Goal: Complete Application Form: Complete application form

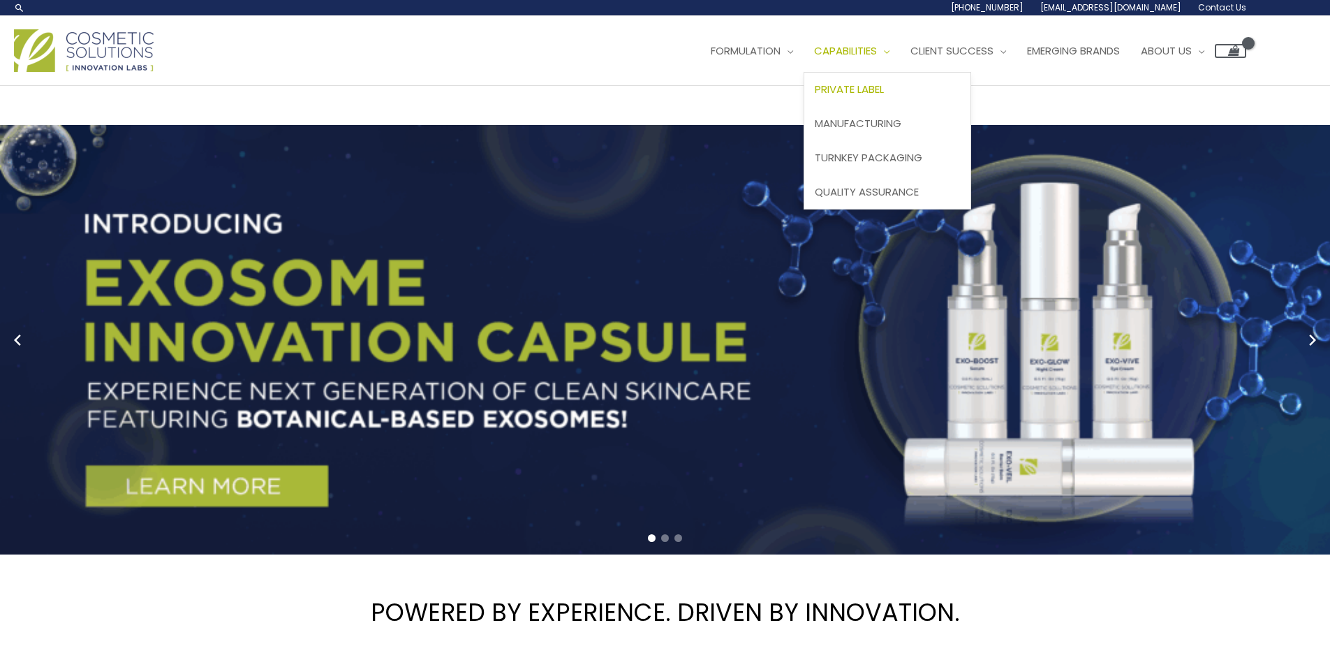
click at [814, 96] on span "Private Label" at bounding box center [848, 89] width 69 height 15
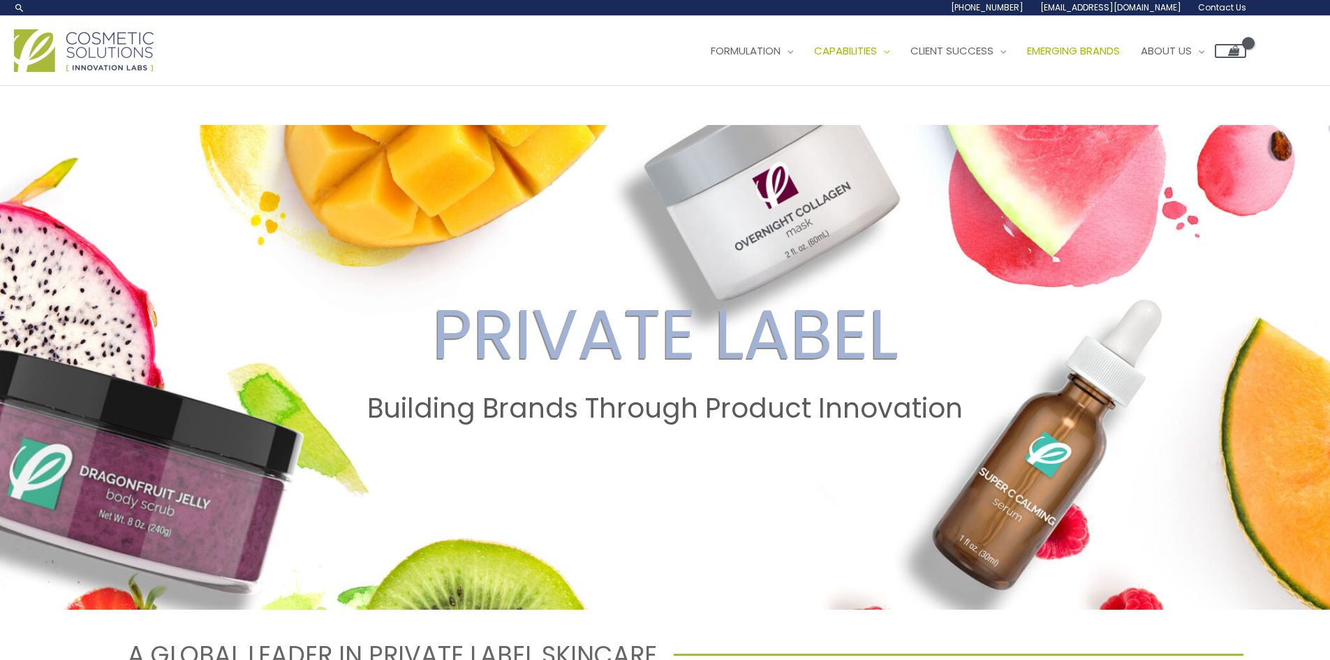
click at [1027, 58] on span "Emerging Brands" at bounding box center [1073, 50] width 93 height 15
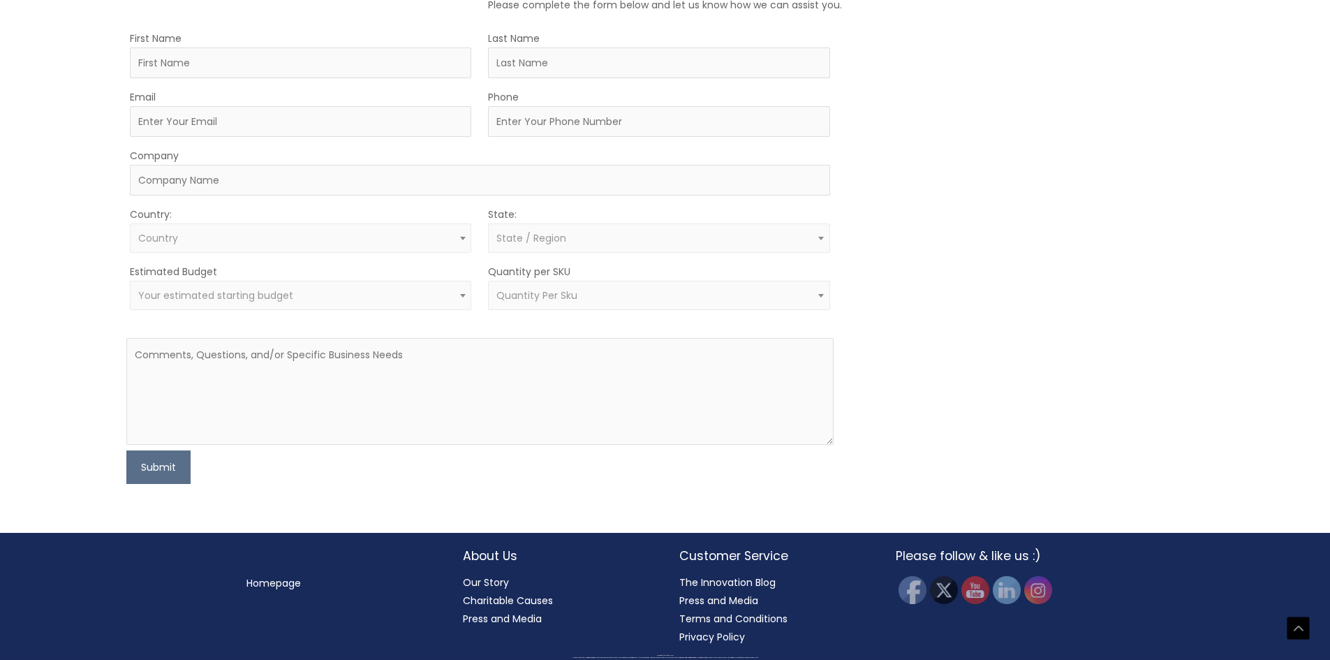
scroll to position [1145, 0]
click at [489, 583] on link "Our Story" at bounding box center [486, 582] width 46 height 14
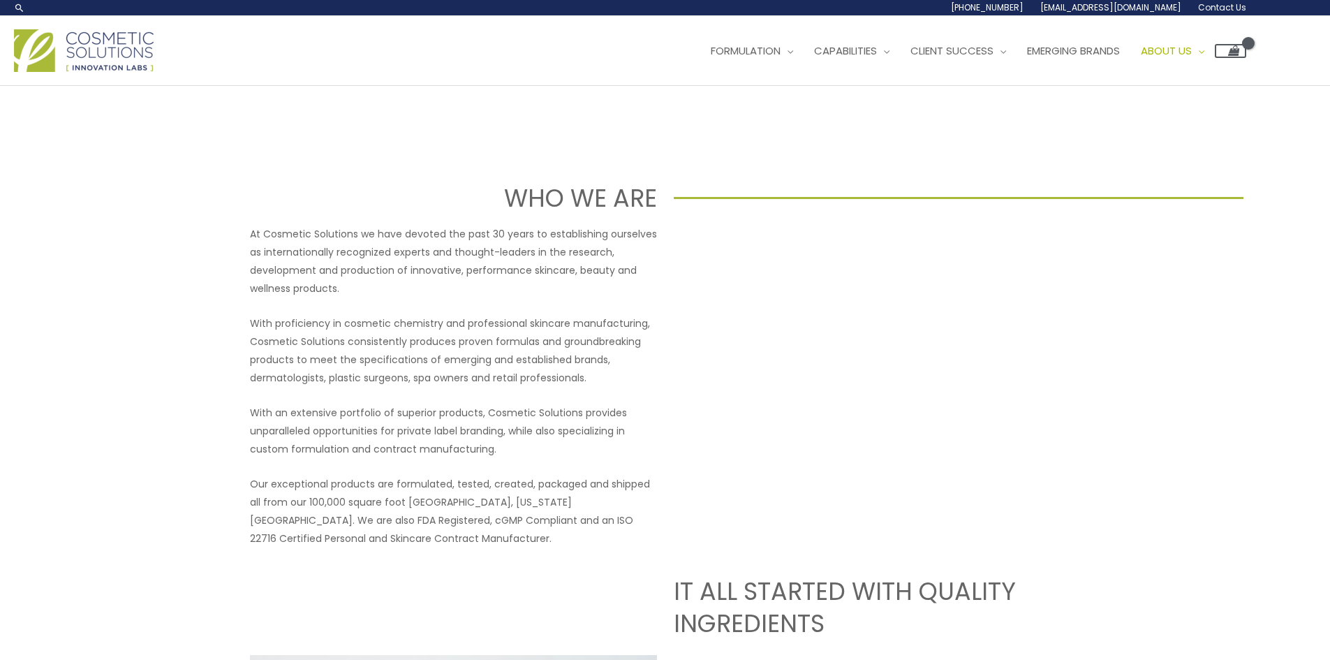
click at [0, 0] on span "Contact Us" at bounding box center [0, 0] width 0 height 0
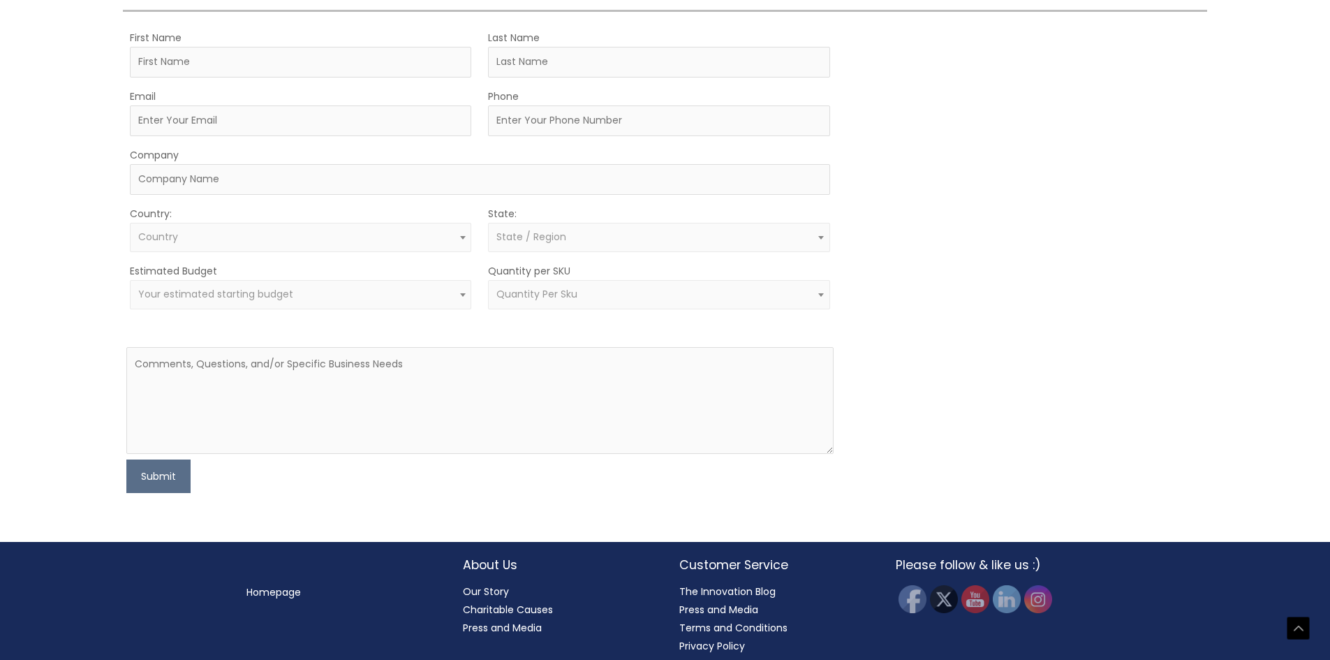
scroll to position [419, 0]
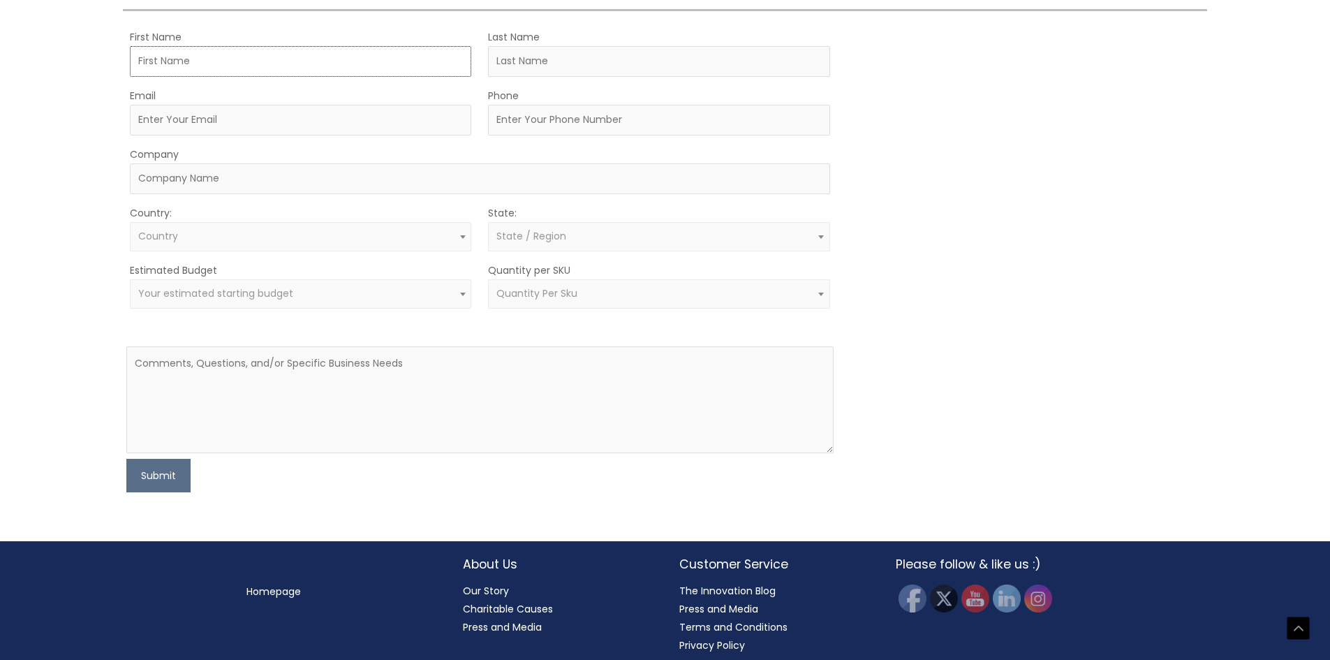
click at [195, 77] on input "First Name" at bounding box center [300, 61] width 341 height 31
type input "[PERSON_NAME]"
type input "Kortovich"
type input "9054717501"
type input "Jds Care International"
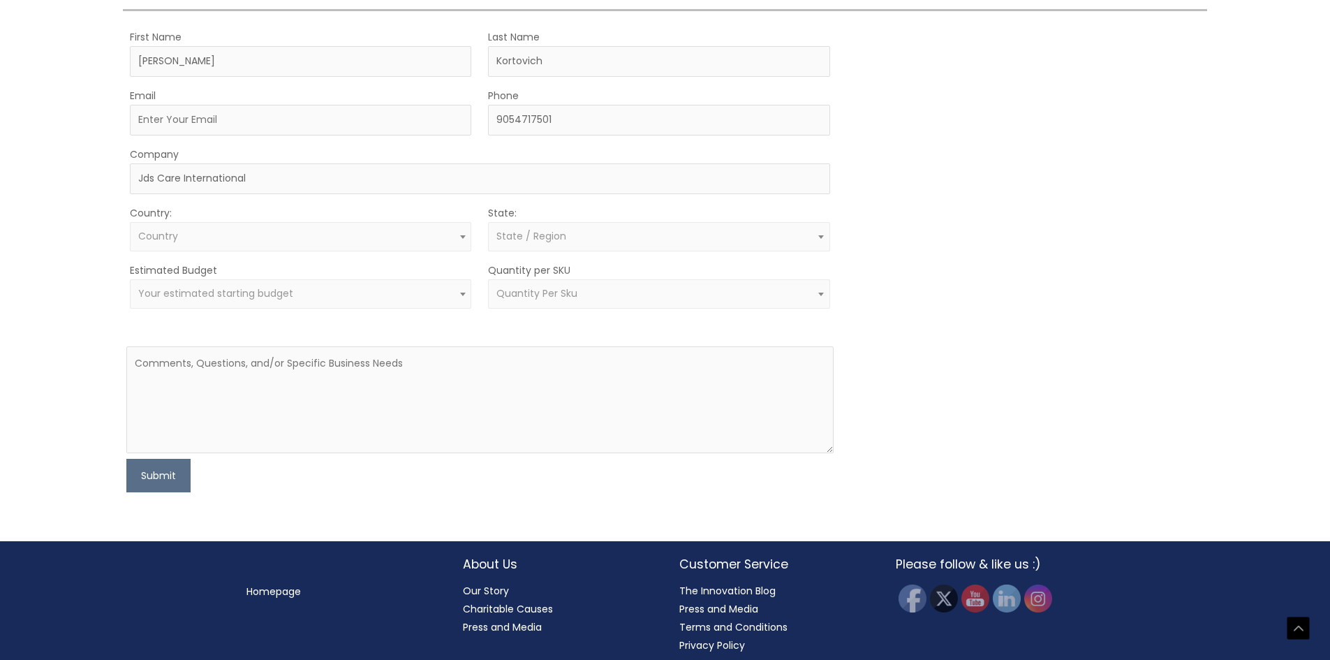
select select "[GEOGRAPHIC_DATA]"
select select
click at [223, 135] on input "Email" at bounding box center [300, 120] width 341 height 31
type input "[EMAIL_ADDRESS][DOMAIN_NAME]"
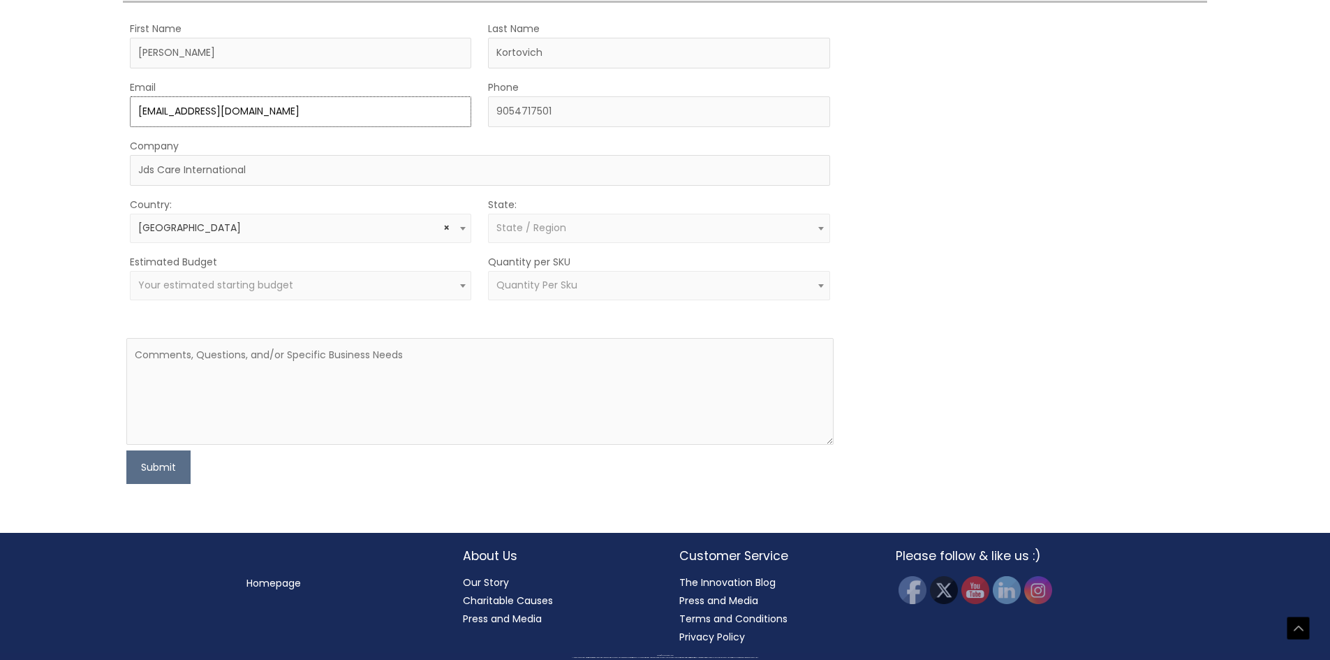
scroll to position [673, 0]
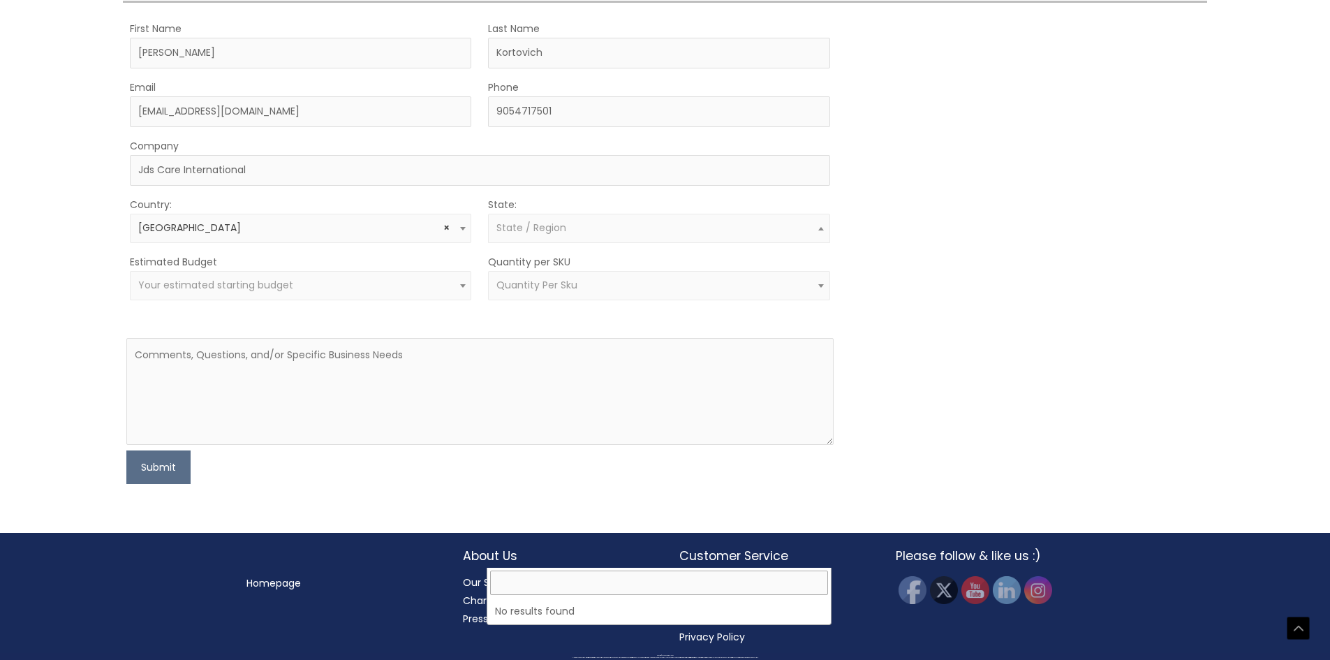
click at [514, 235] on span "State / Region" at bounding box center [531, 228] width 70 height 14
type input "[GEOGRAPHIC_DATA]"
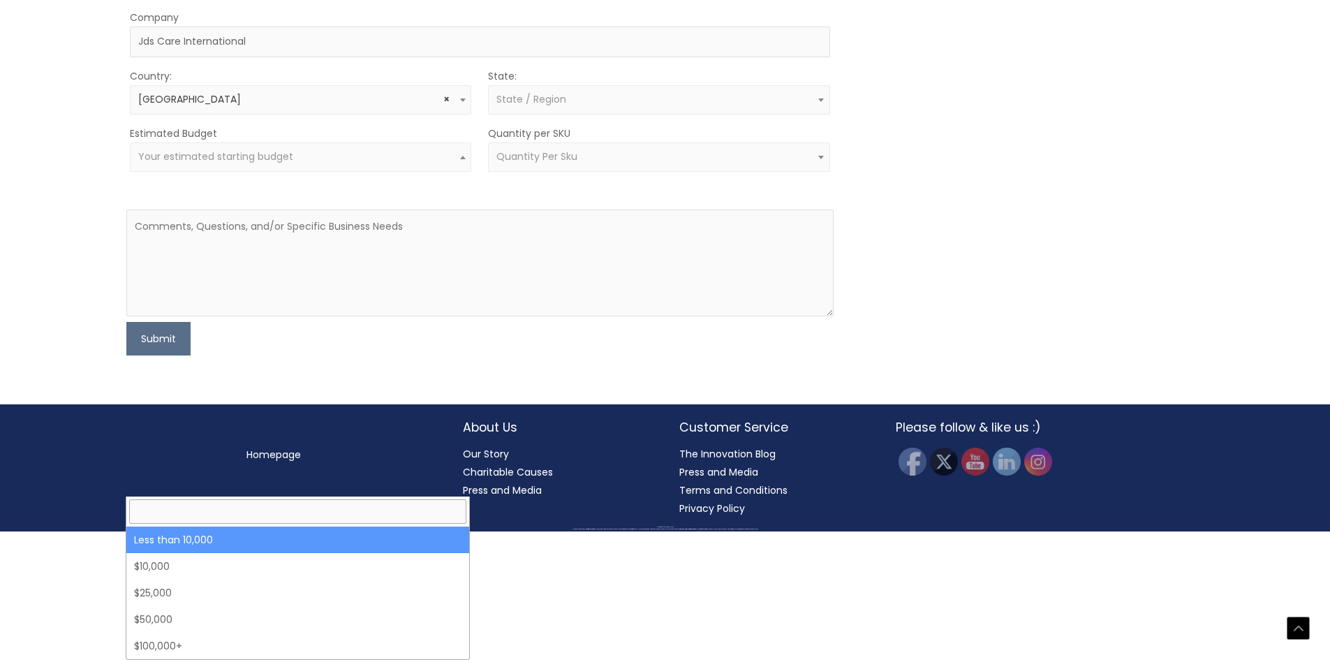
click at [340, 163] on span "Your estimated starting budget" at bounding box center [300, 156] width 325 height 13
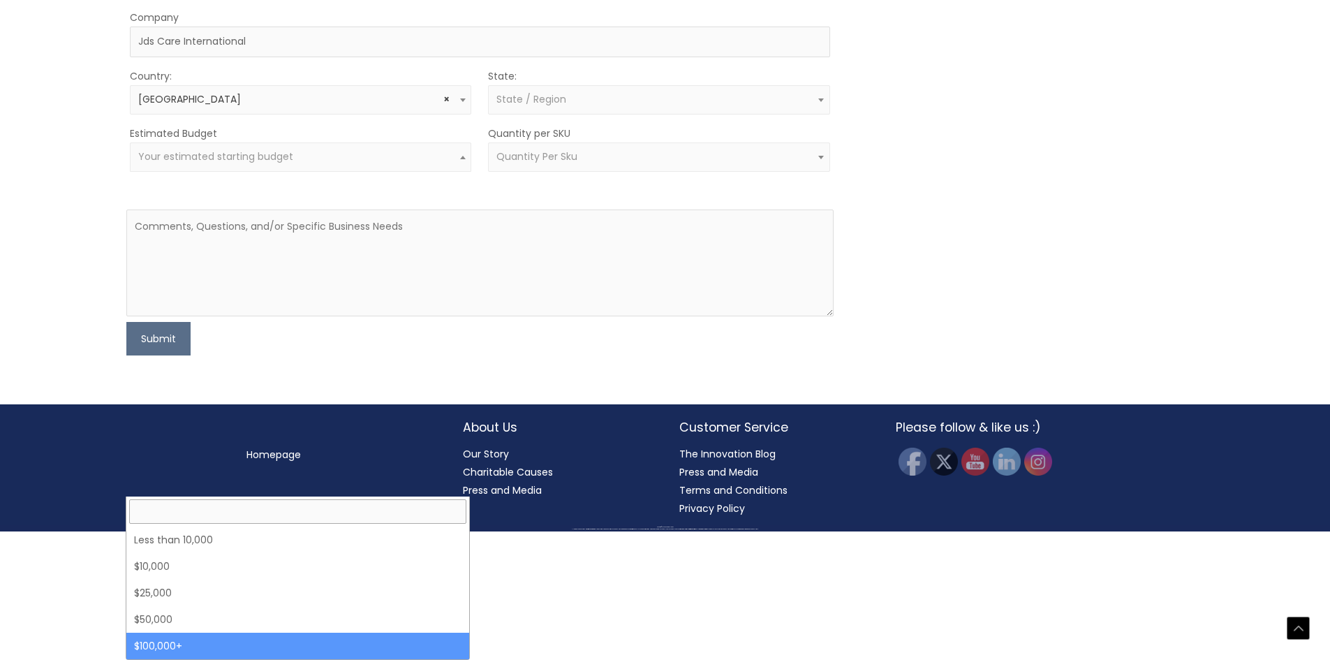
select select "100000+"
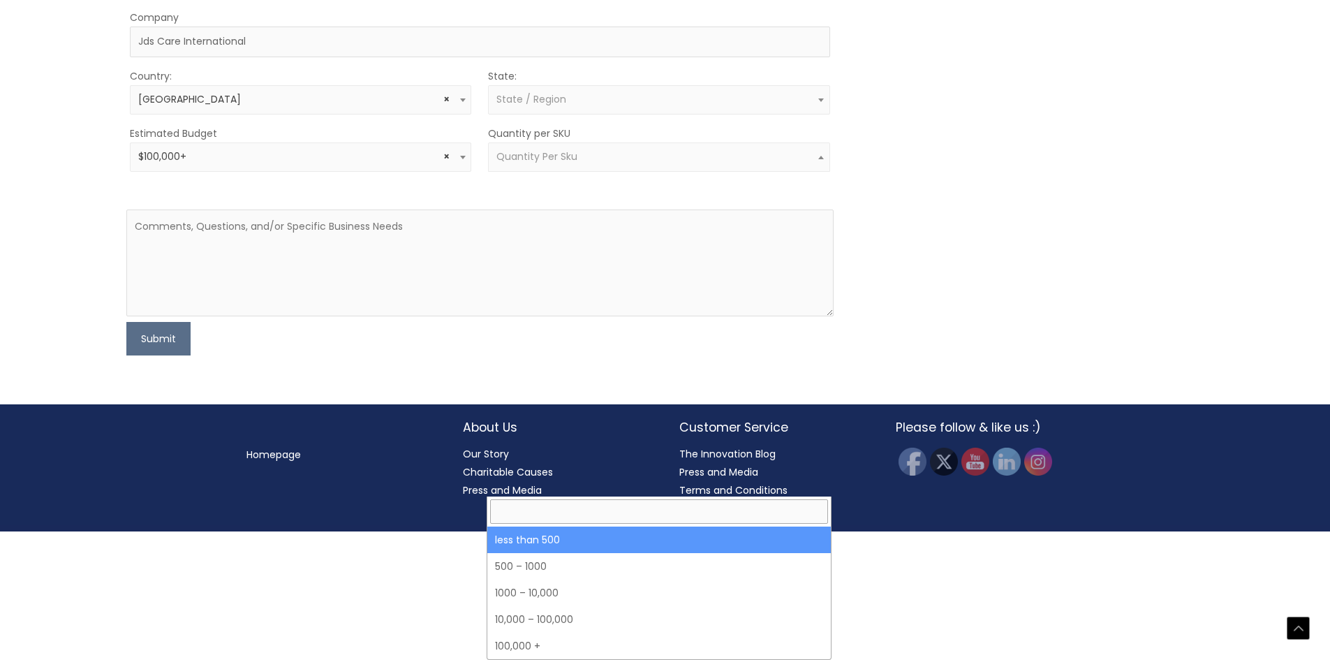
click at [550, 163] on span "Quantity Per Sku" at bounding box center [536, 156] width 81 height 14
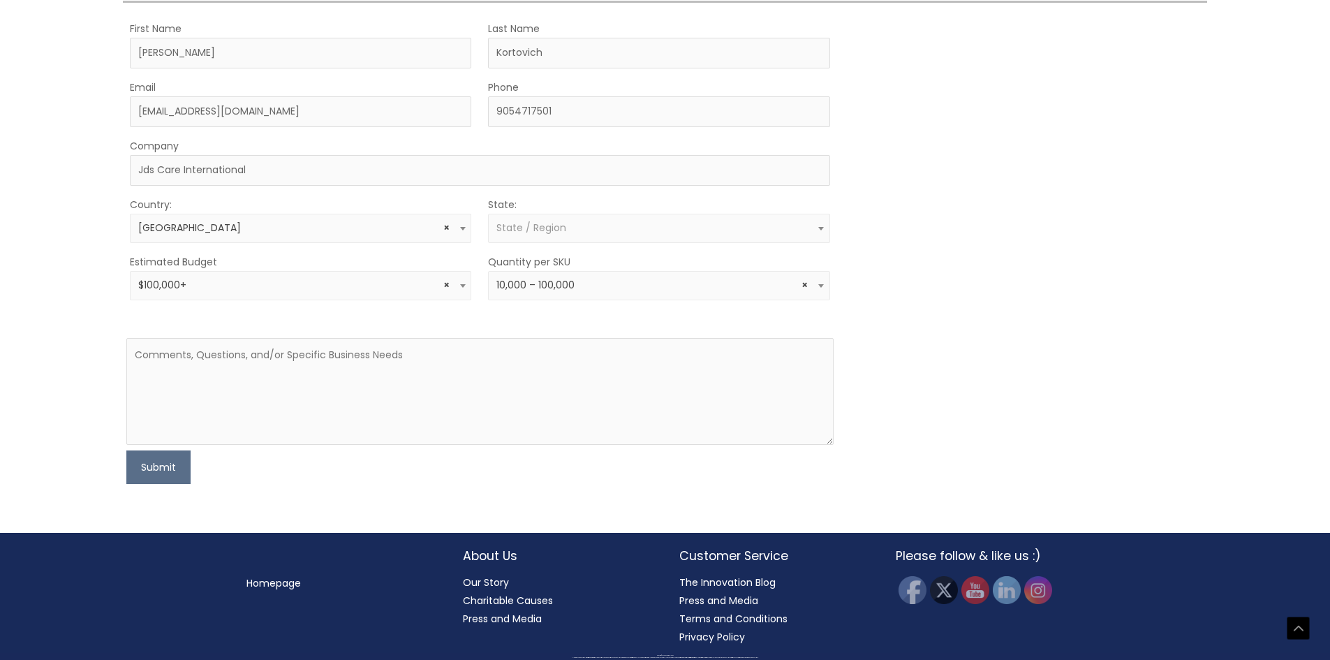
select select "5"
click at [204, 445] on textarea at bounding box center [479, 391] width 706 height 107
click at [639, 362] on textarea "dear friends at Cosmetic Solutions, we are interested in a 2 in 1 Baby wash and…" at bounding box center [479, 391] width 706 height 107
click at [707, 351] on textarea "dear friends at Cosmetic Solutions, we are interested in a 2 in 1 Baby wash and…" at bounding box center [479, 391] width 706 height 107
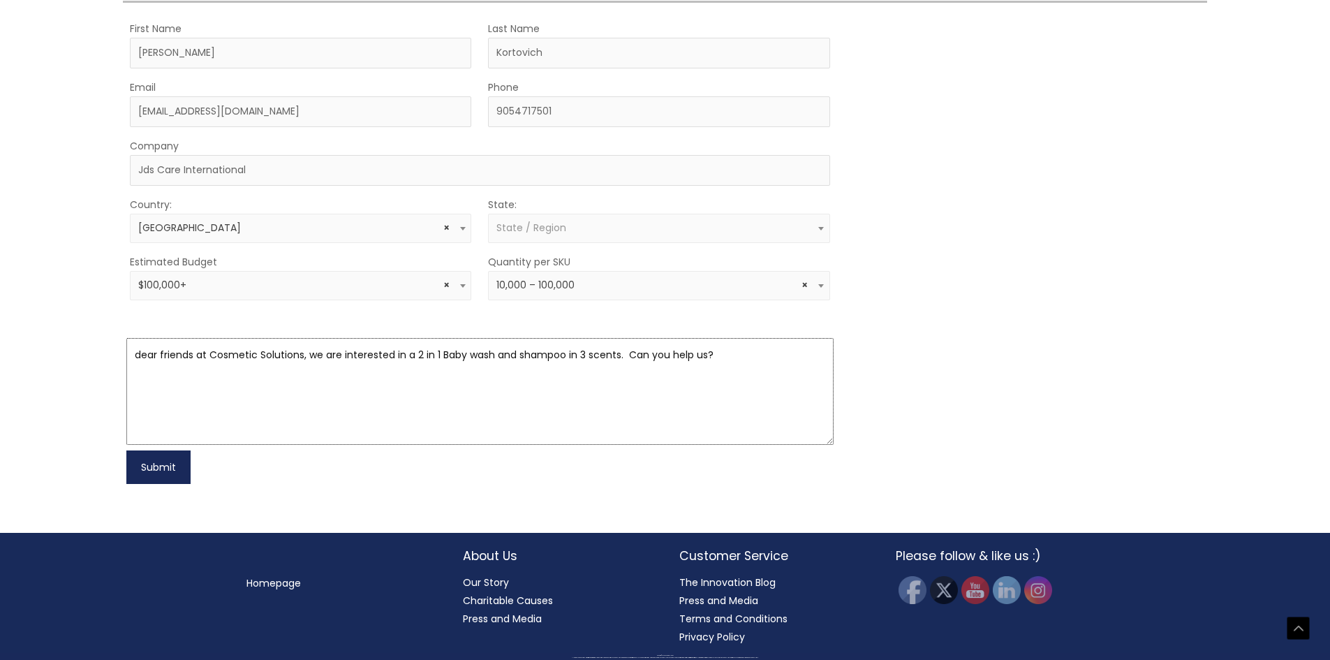
type textarea "dear friends at Cosmetic Solutions, we are interested in a 2 in 1 Baby wash and…"
click at [163, 470] on button "Submit" at bounding box center [158, 467] width 64 height 34
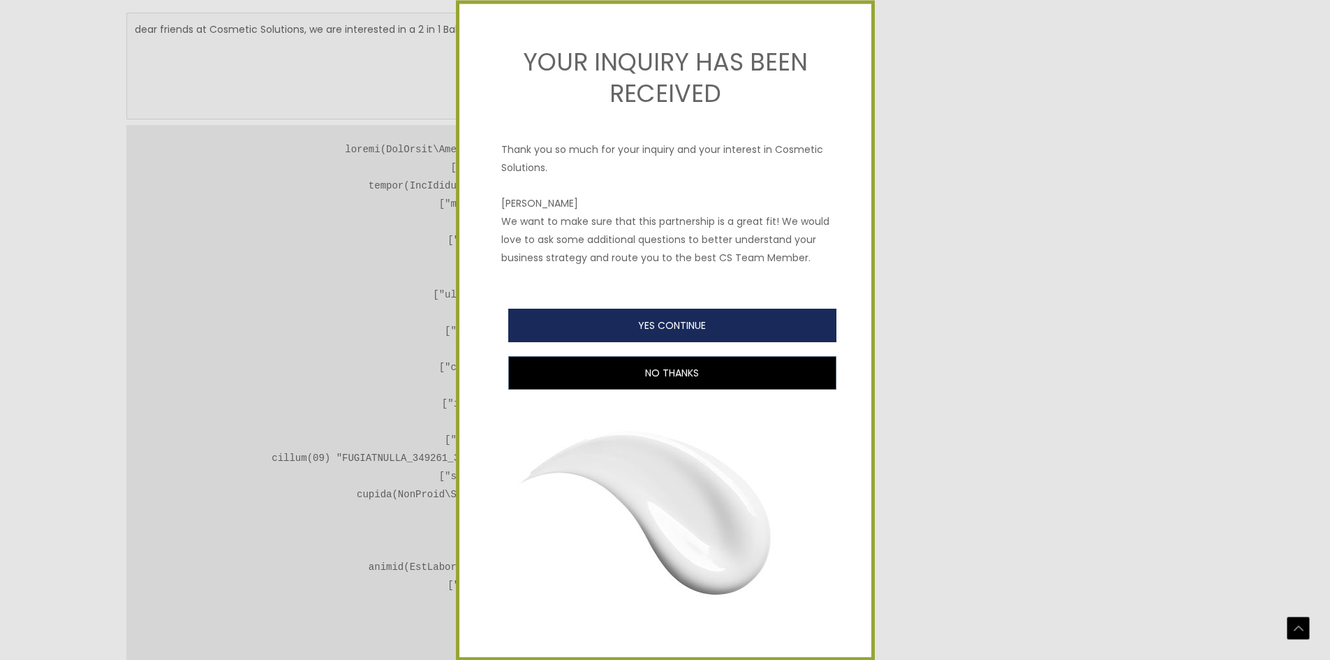
click at [647, 342] on button "YES CONTINUE" at bounding box center [672, 325] width 328 height 34
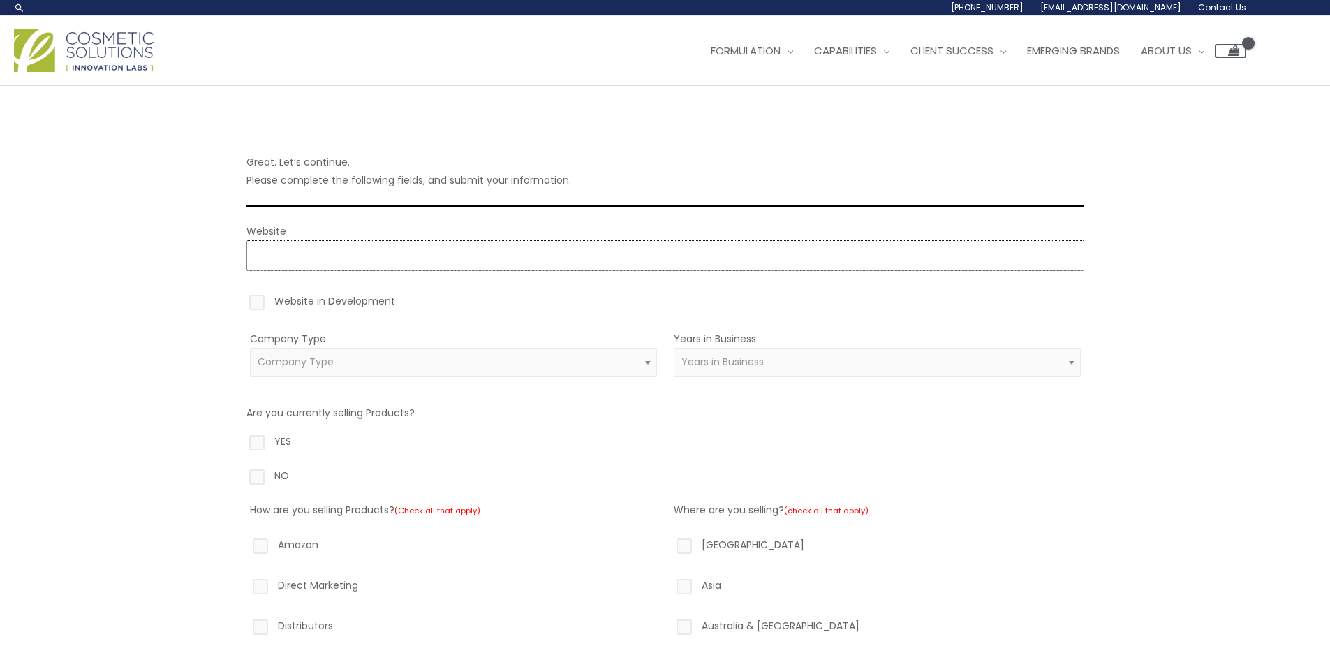
click at [317, 257] on input "Website" at bounding box center [665, 255] width 838 height 31
type input "https://www.jdscare.com"
click at [258, 303] on label "Website in Development" at bounding box center [665, 304] width 838 height 24
click at [241, 301] on input "Website in Development" at bounding box center [236, 296] width 9 height 9
checkbox input "true"
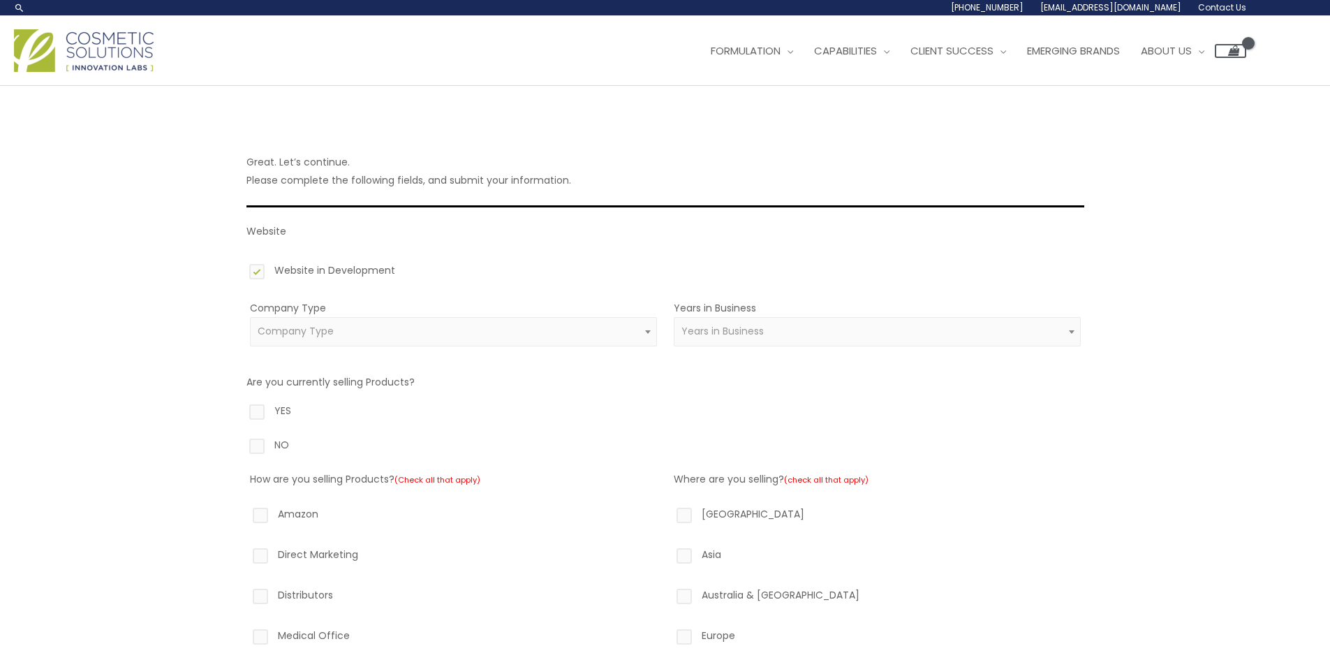
click at [256, 450] on label "NO" at bounding box center [665, 448] width 838 height 24
click at [241, 445] on input "NO" at bounding box center [236, 440] width 9 height 9
radio input "true"
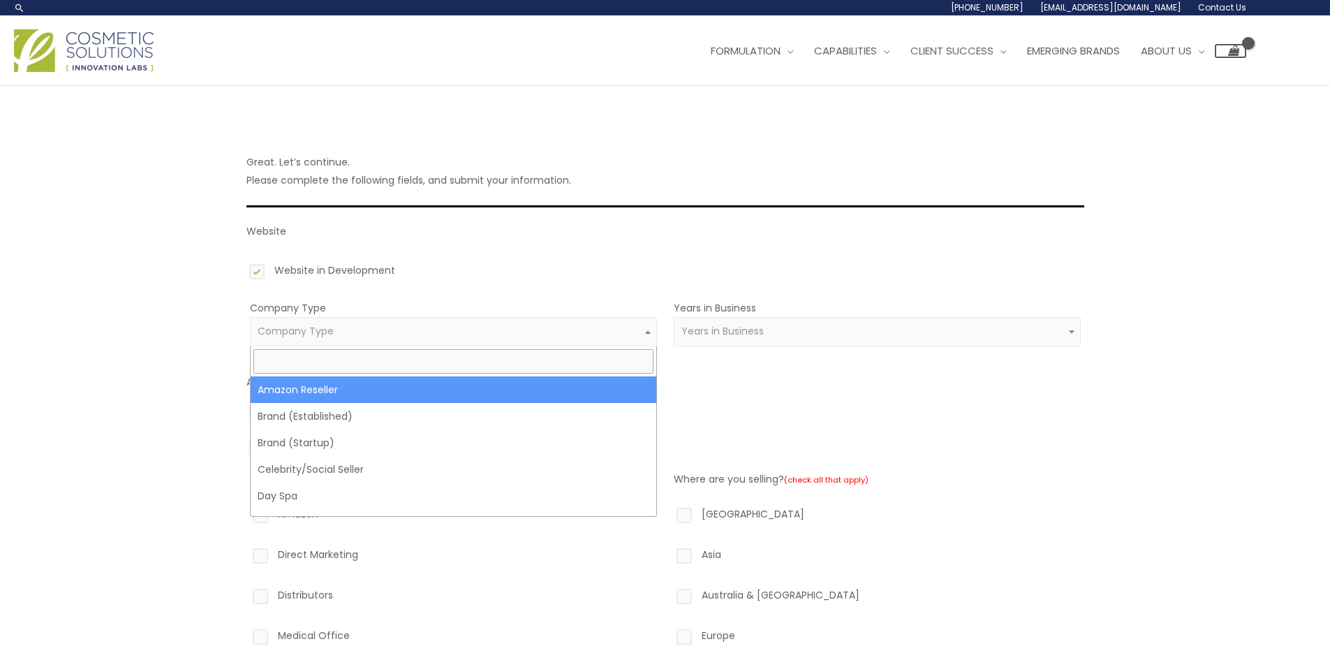
click at [345, 317] on span "Company Type" at bounding box center [453, 331] width 407 height 29
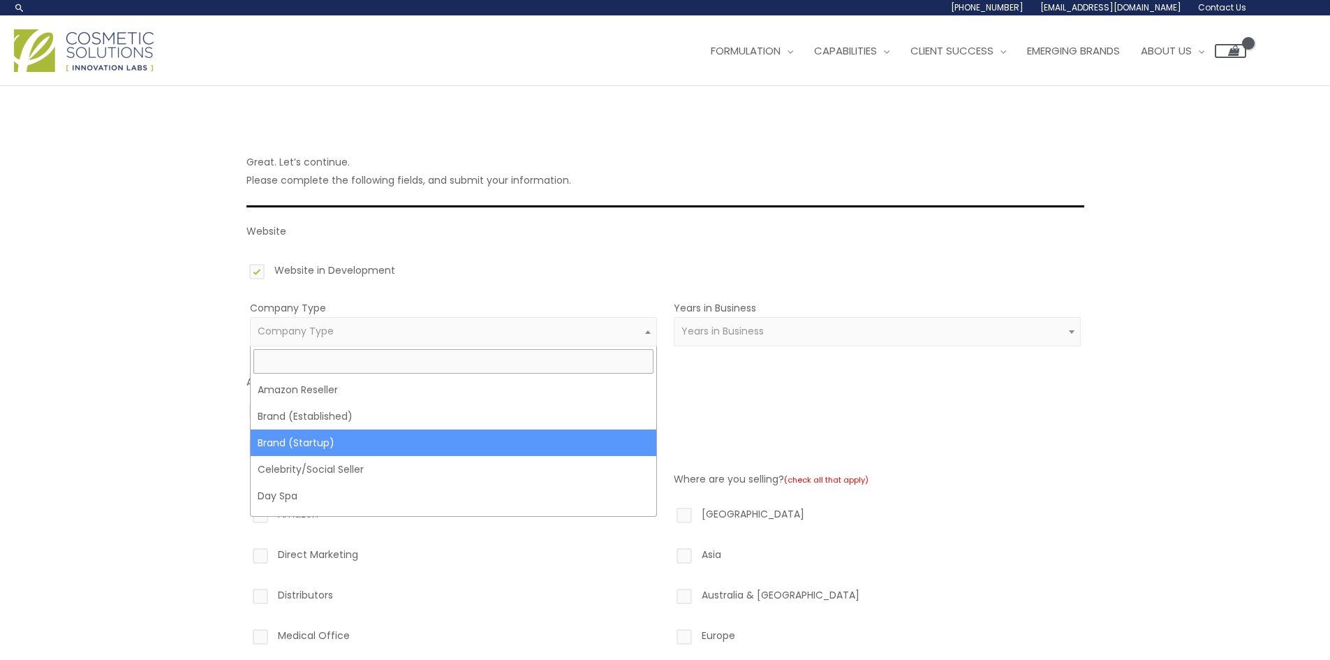
select select "39"
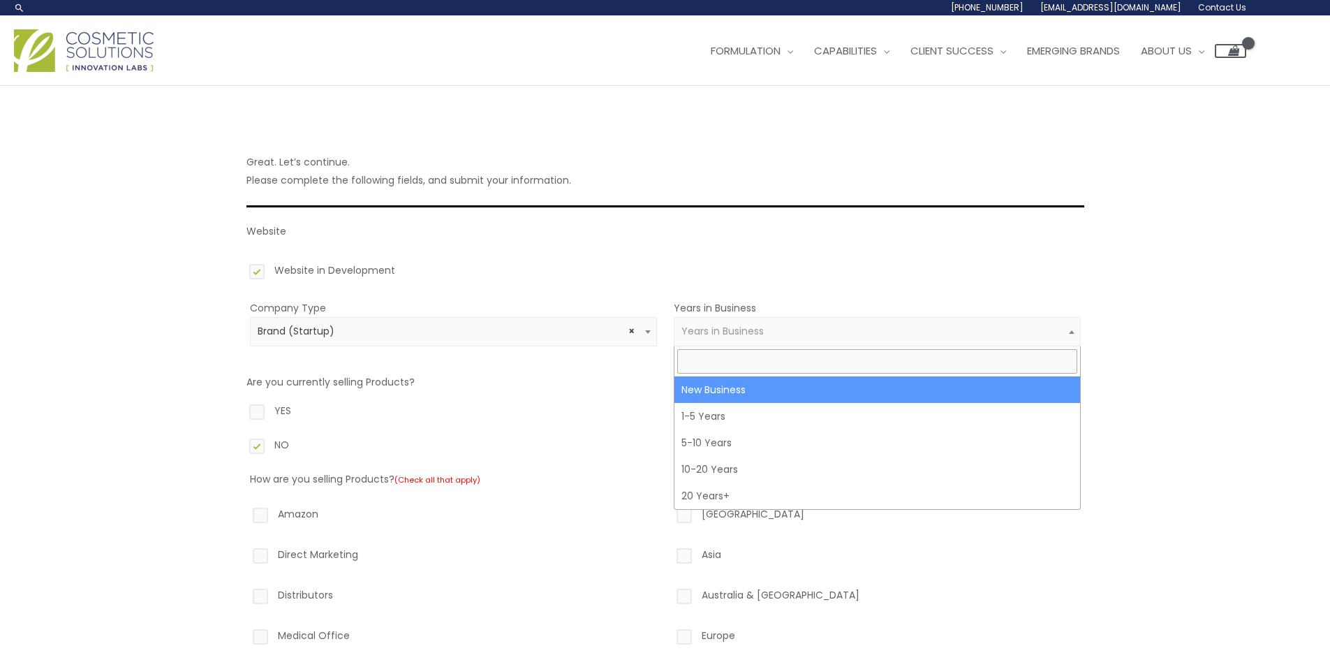
click at [714, 325] on span "Years in Business" at bounding box center [722, 331] width 82 height 14
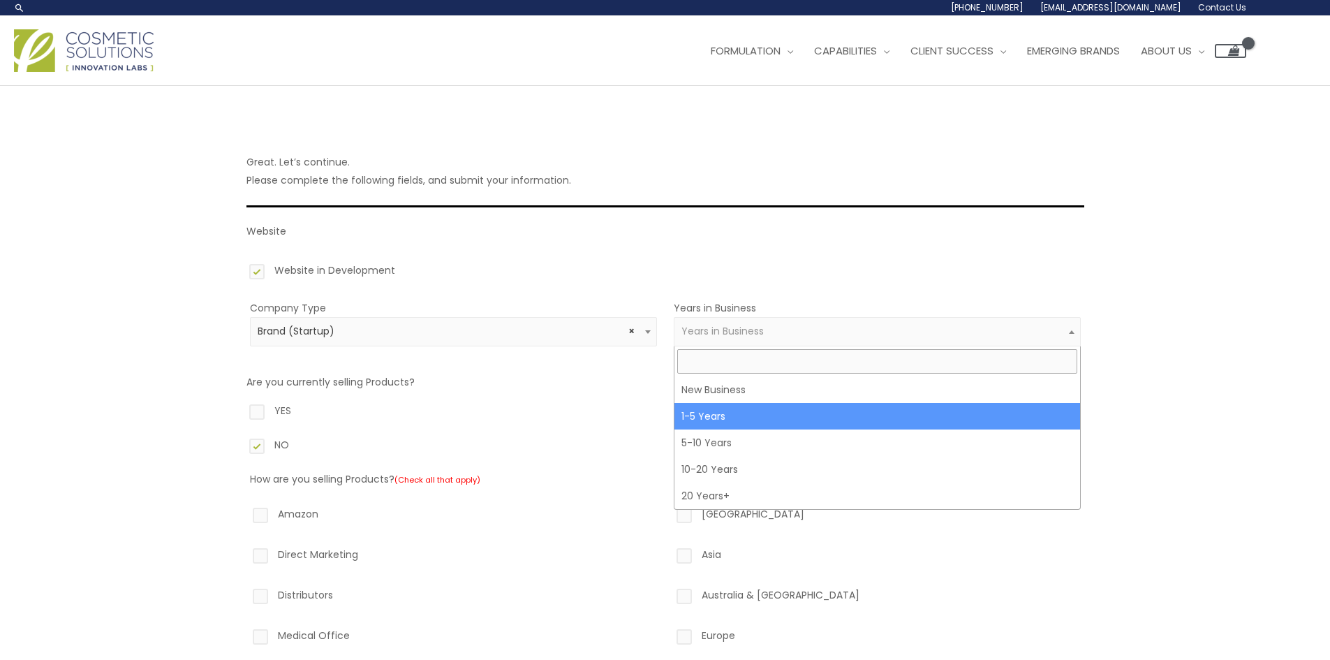
select select "2"
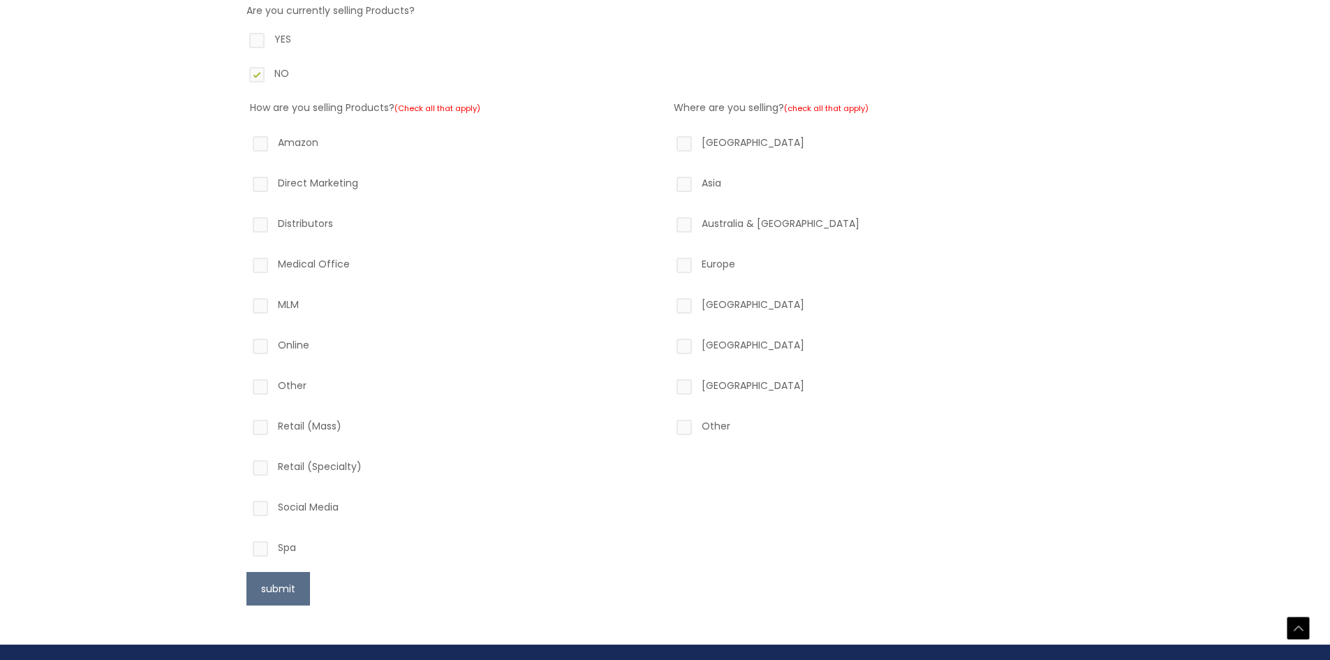
scroll to position [377, 0]
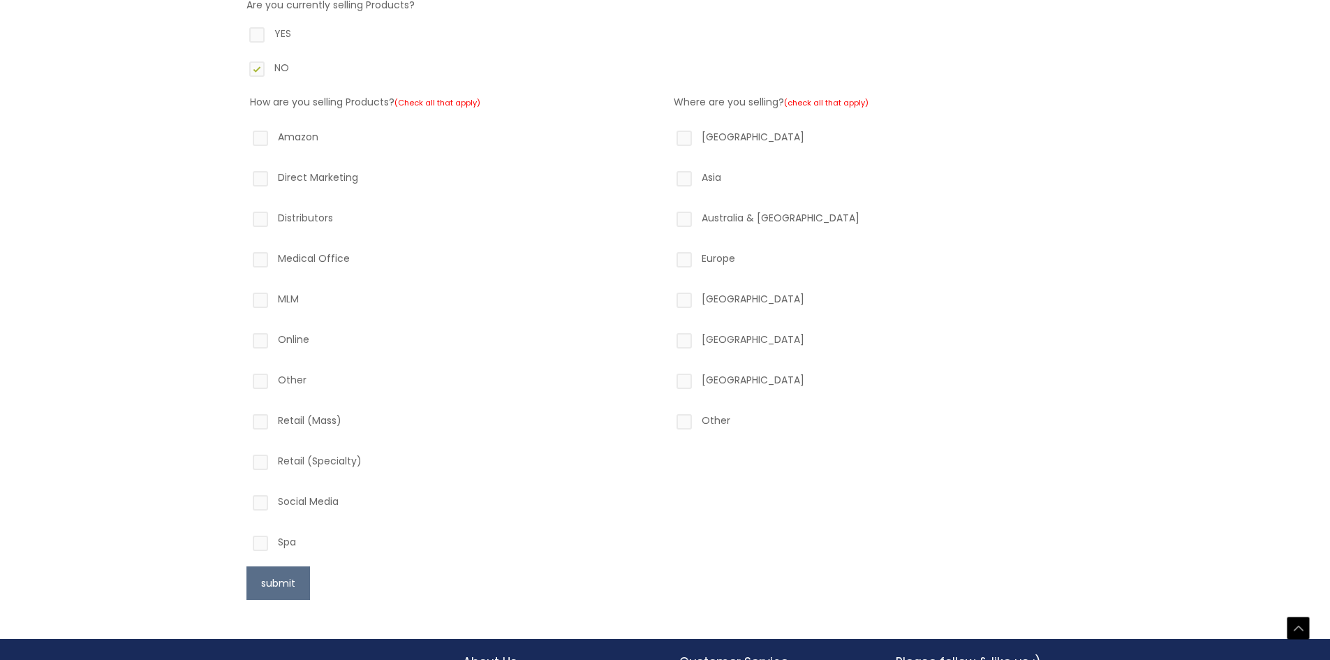
click at [680, 345] on label "South America" at bounding box center [877, 342] width 407 height 24
click at [669, 339] on input "South America" at bounding box center [664, 334] width 9 height 9
checkbox input "true"
click at [278, 582] on button "submit" at bounding box center [278, 583] width 64 height 34
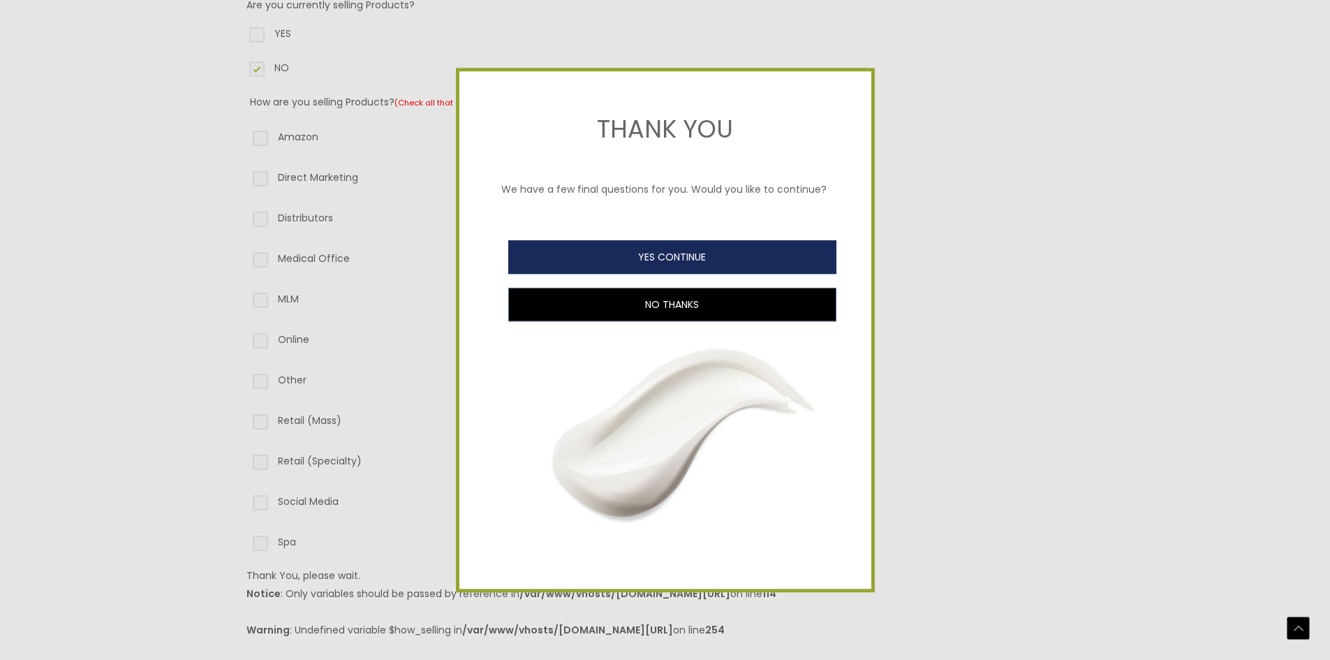
click at [599, 253] on button "YES CONTINUE" at bounding box center [672, 257] width 328 height 34
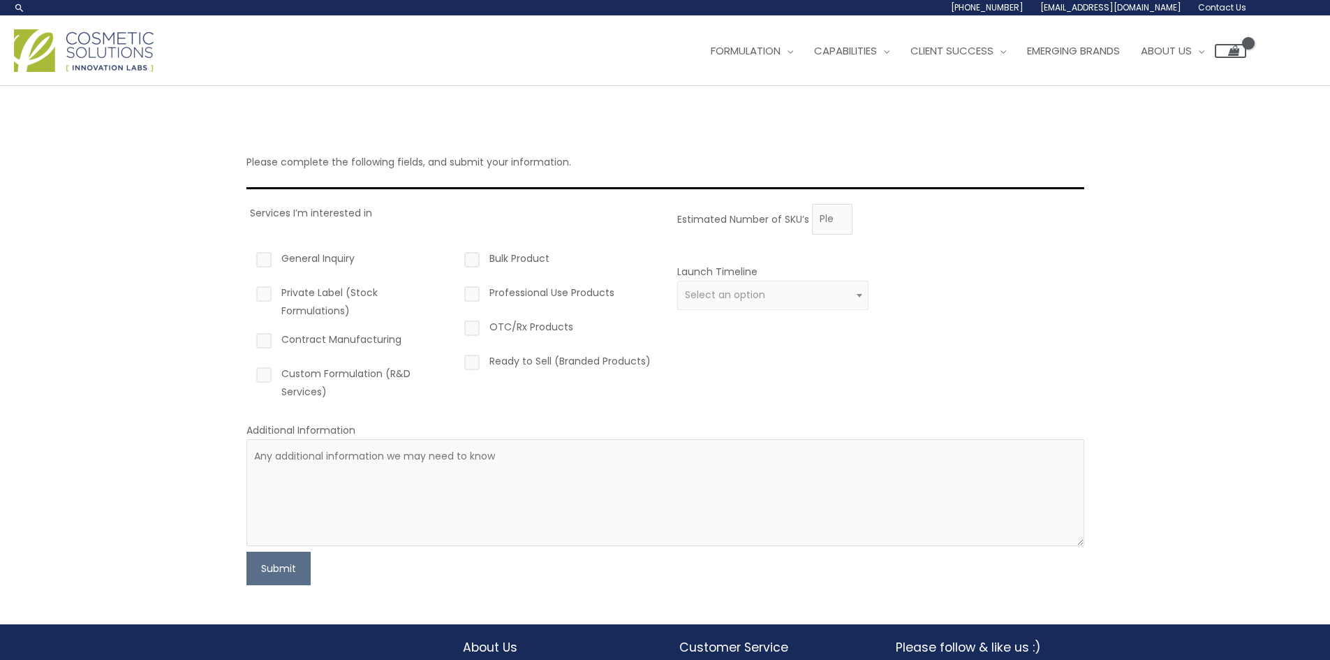
click at [272, 292] on label "Private Label (Stock Formulations)" at bounding box center [349, 301] width 192 height 36
click at [248, 292] on input "Private Label (Stock Formulations)" at bounding box center [243, 287] width 9 height 9
checkbox input "true"
click at [838, 217] on input "1" at bounding box center [832, 219] width 40 height 31
click at [838, 217] on input "2" at bounding box center [832, 219] width 40 height 31
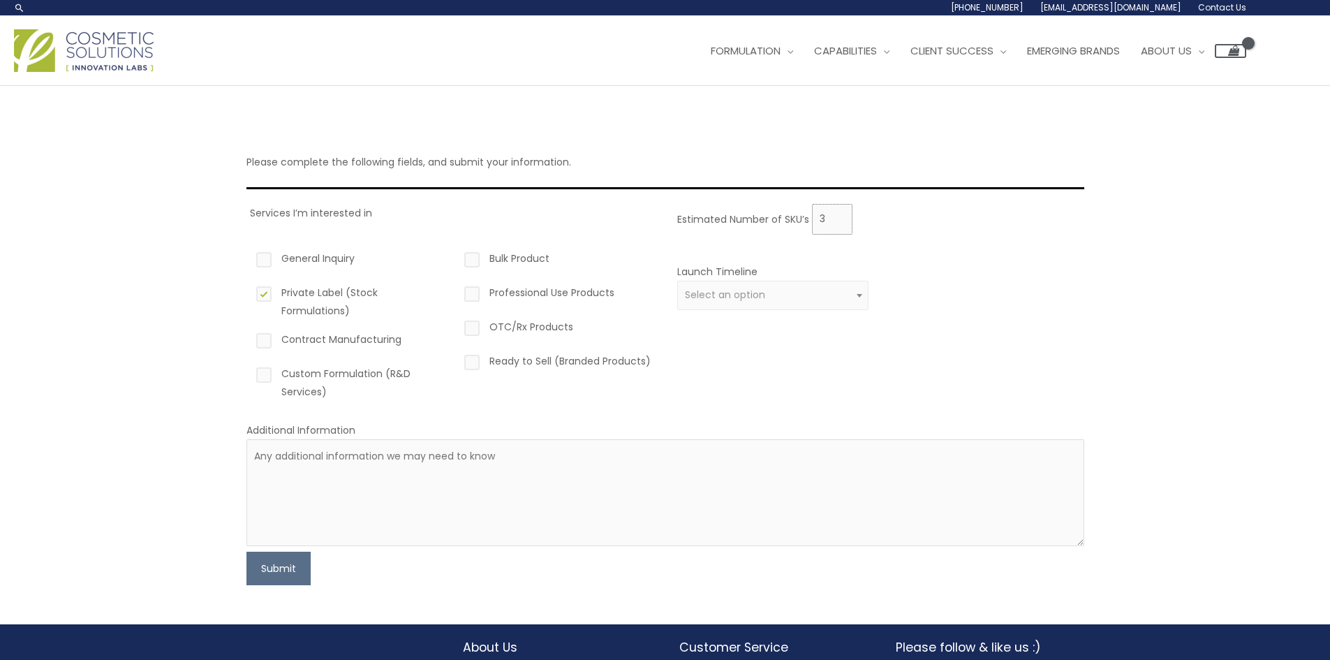
type input "3"
click at [838, 217] on input "3" at bounding box center [832, 219] width 40 height 31
click at [292, 558] on button "Submit" at bounding box center [278, 568] width 64 height 34
click at [834, 281] on span "Select an option" at bounding box center [773, 295] width 192 height 29
select select "3"
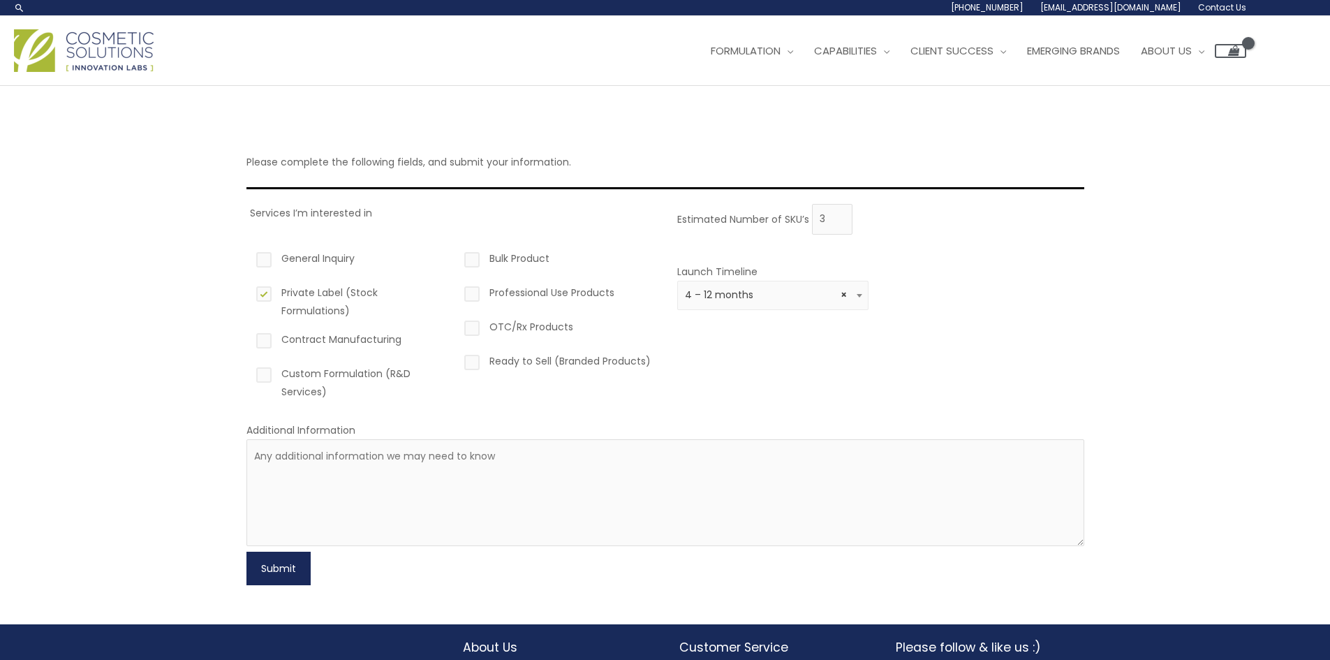
click at [278, 563] on button "Submit" at bounding box center [278, 568] width 64 height 34
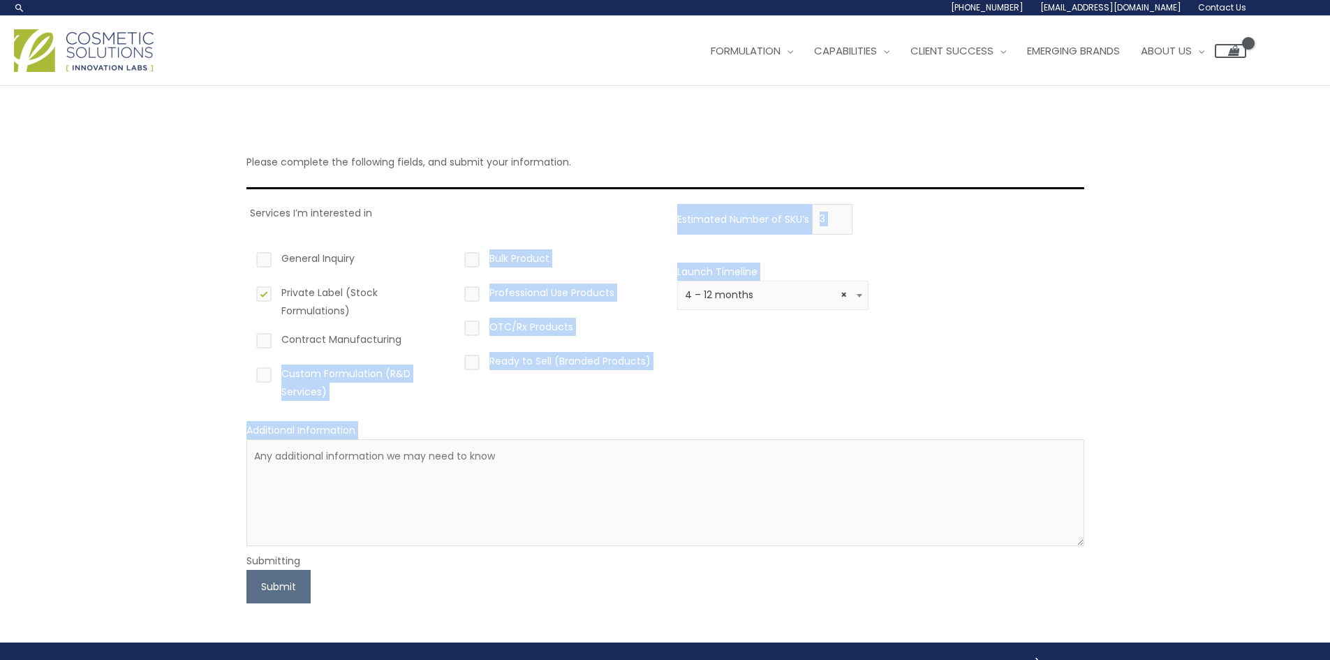
drag, startPoint x: 166, startPoint y: 461, endPoint x: 172, endPoint y: 351, distance: 109.7
click at [172, 351] on div "Please complete the following fields, and submit your information. Services I’m…" at bounding box center [665, 364] width 1330 height 556
